Goal: Find specific page/section: Find specific page/section

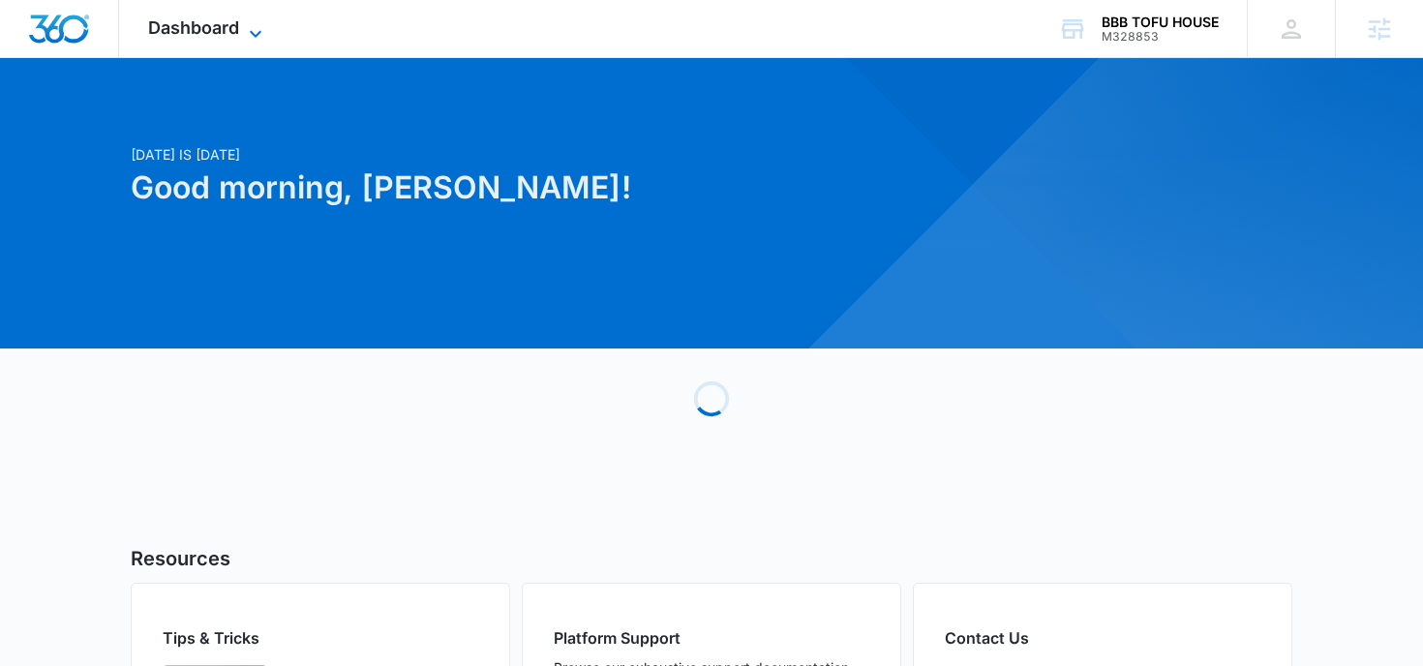
click at [245, 29] on icon at bounding box center [255, 33] width 23 height 23
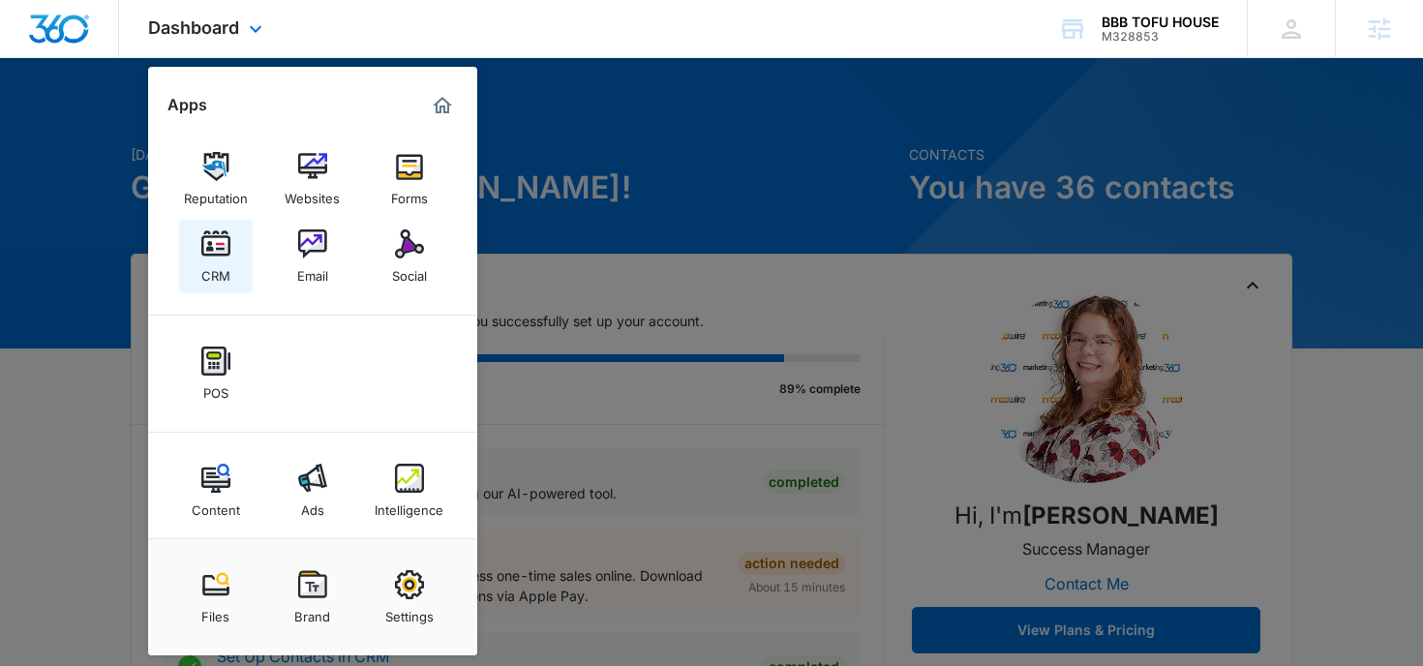
click at [225, 279] on div "CRM" at bounding box center [215, 271] width 29 height 25
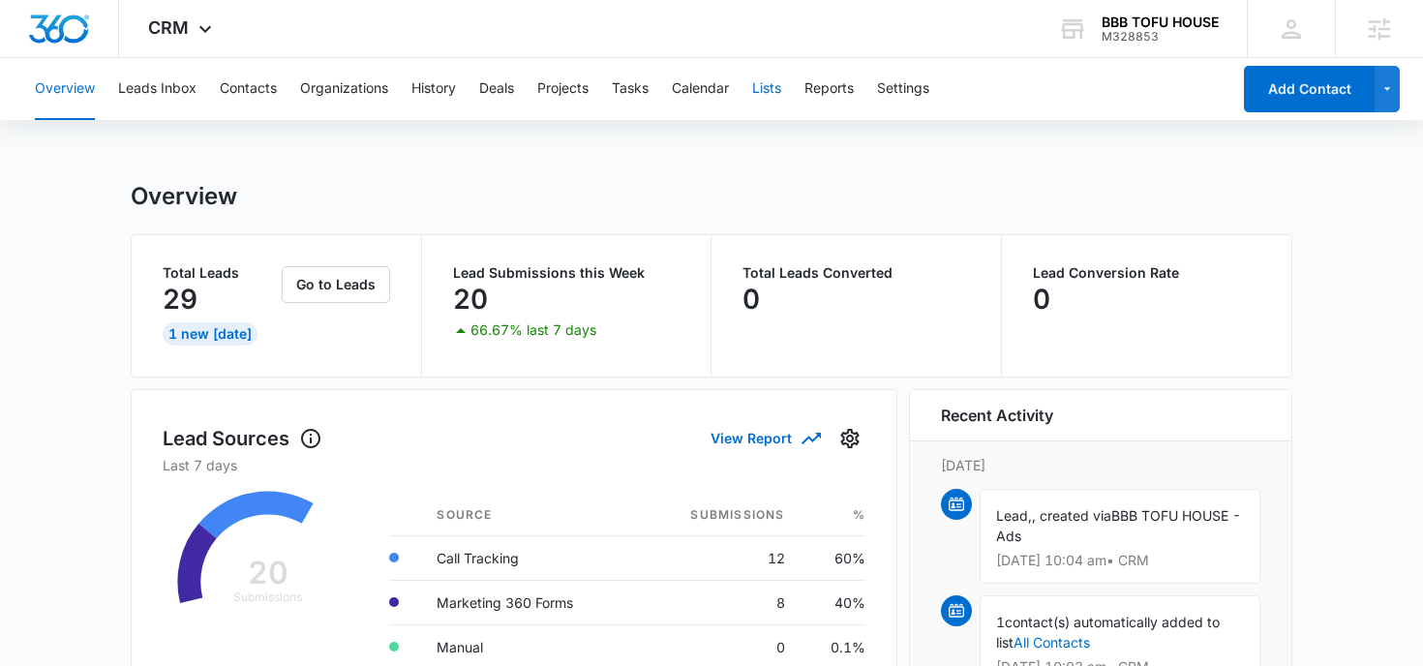
click at [762, 86] on button "Lists" at bounding box center [766, 89] width 29 height 62
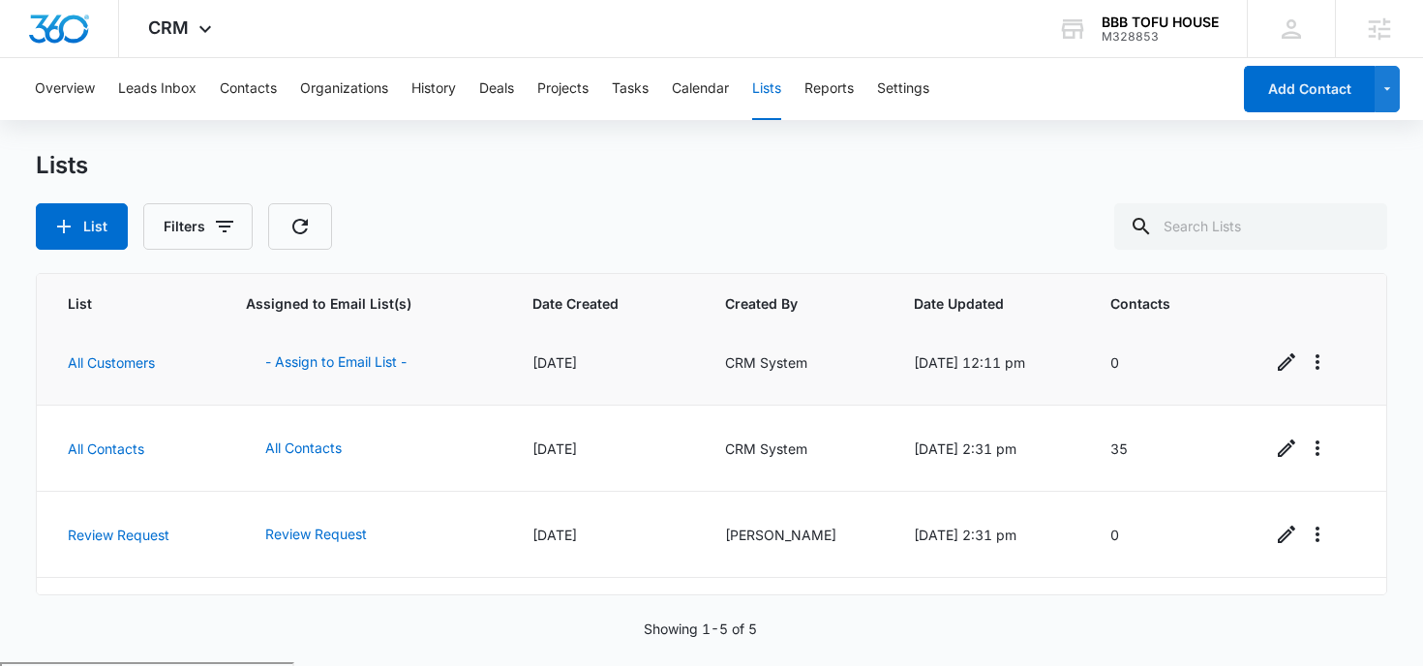
scroll to position [169, 0]
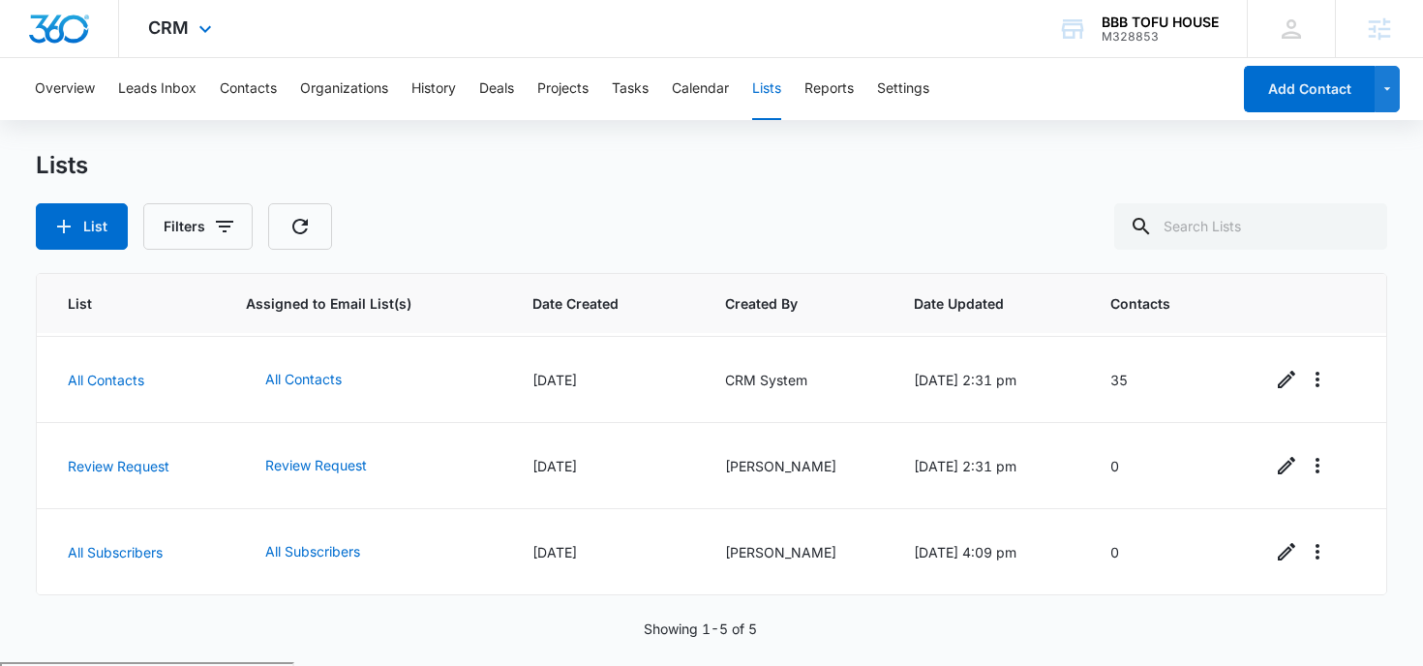
click at [143, 24] on div "CRM Apps Reputation Websites Forms CRM Email Social POS Content Ads Intelligenc…" at bounding box center [182, 28] width 127 height 57
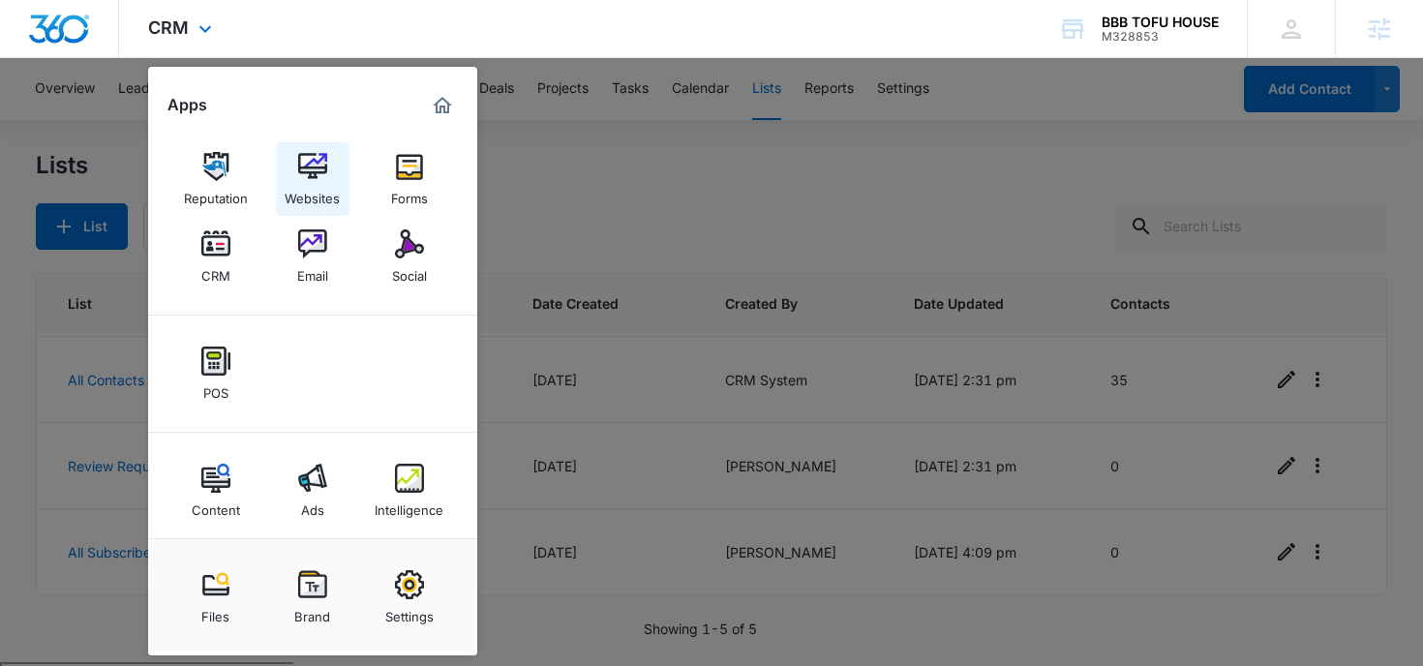
click at [310, 171] on img at bounding box center [312, 166] width 29 height 29
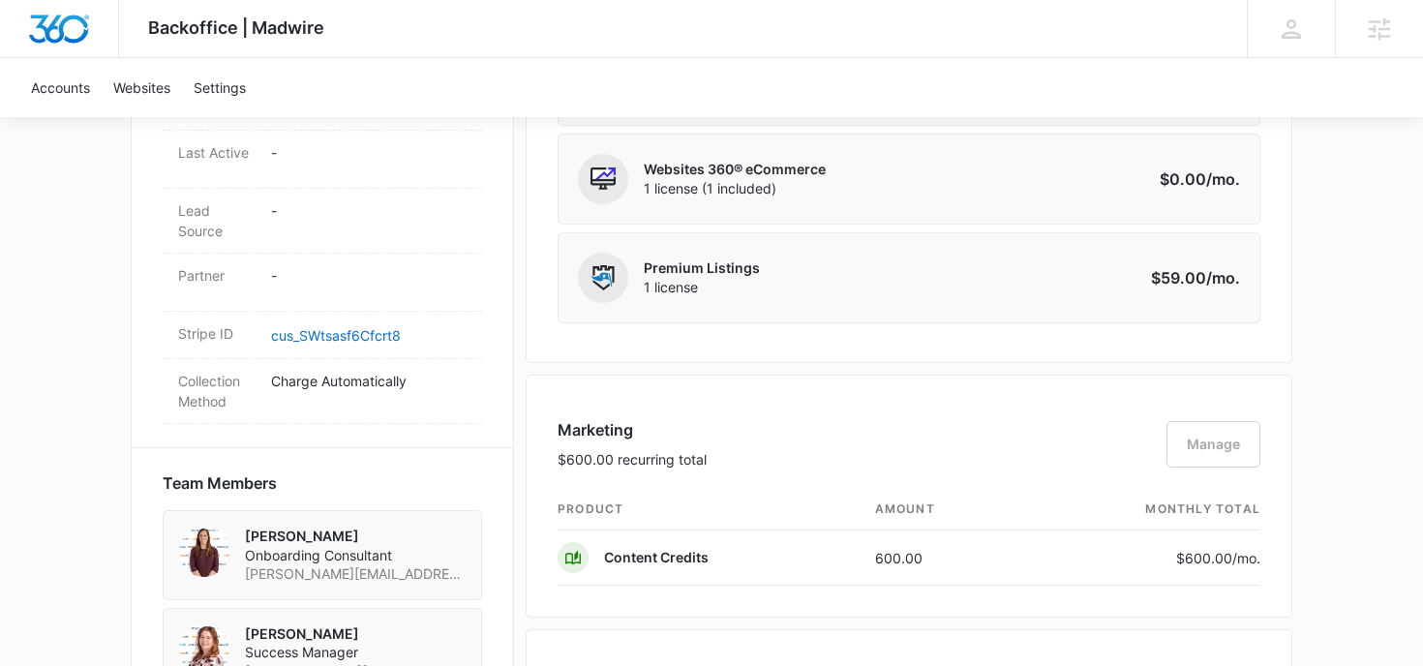
scroll to position [1069, 0]
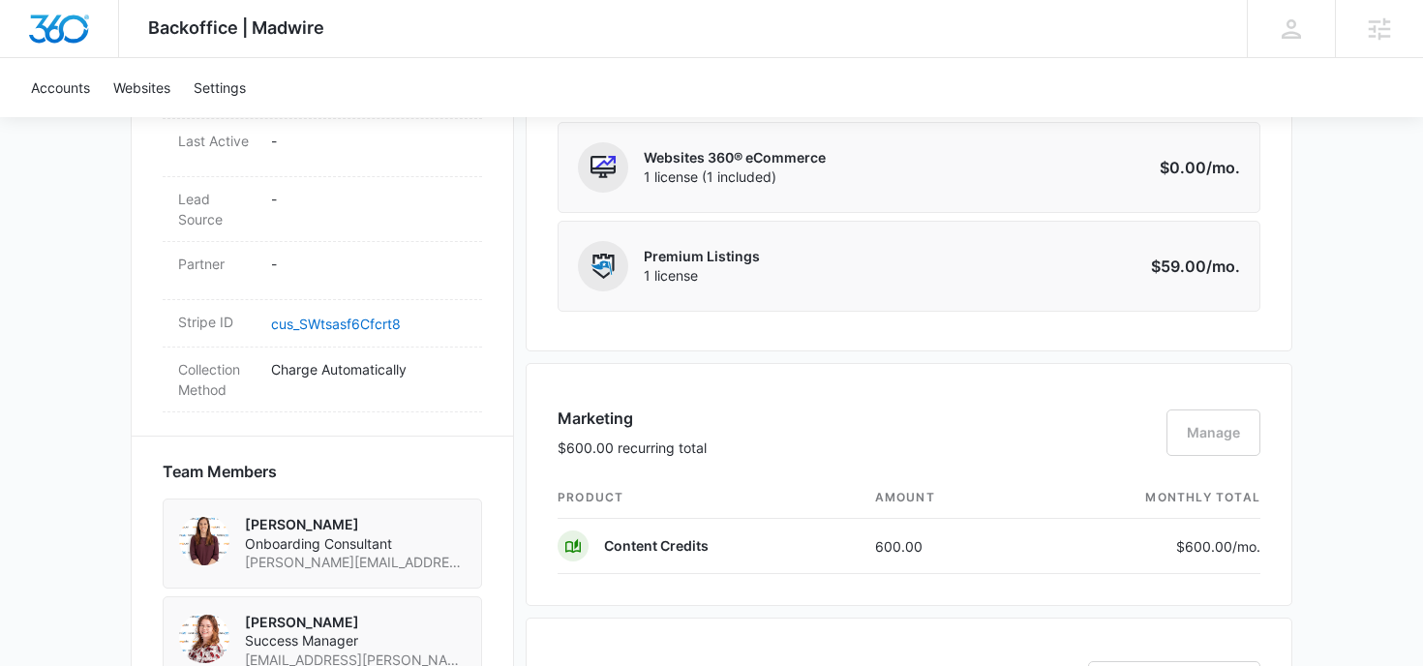
click at [1243, 427] on div "Marketing $600.00 recurring total Manage" at bounding box center [909, 442] width 703 height 71
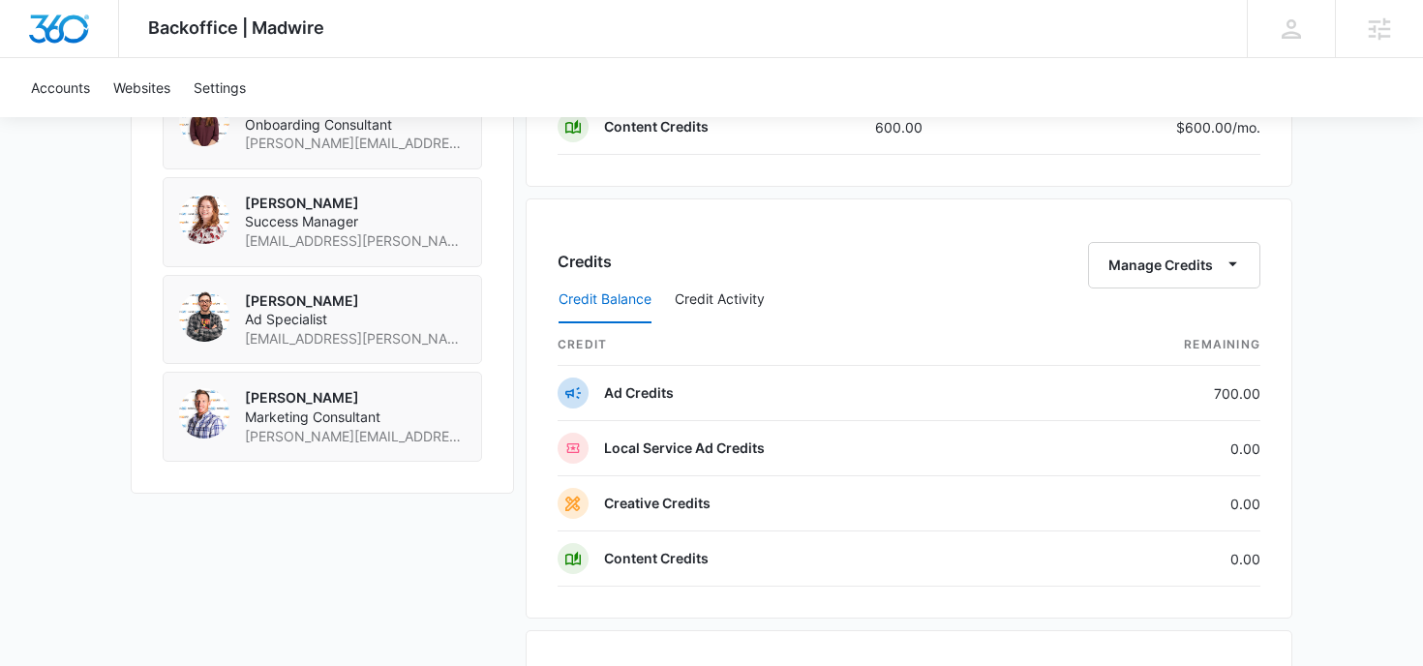
scroll to position [1504, 0]
